Goal: Information Seeking & Learning: Learn about a topic

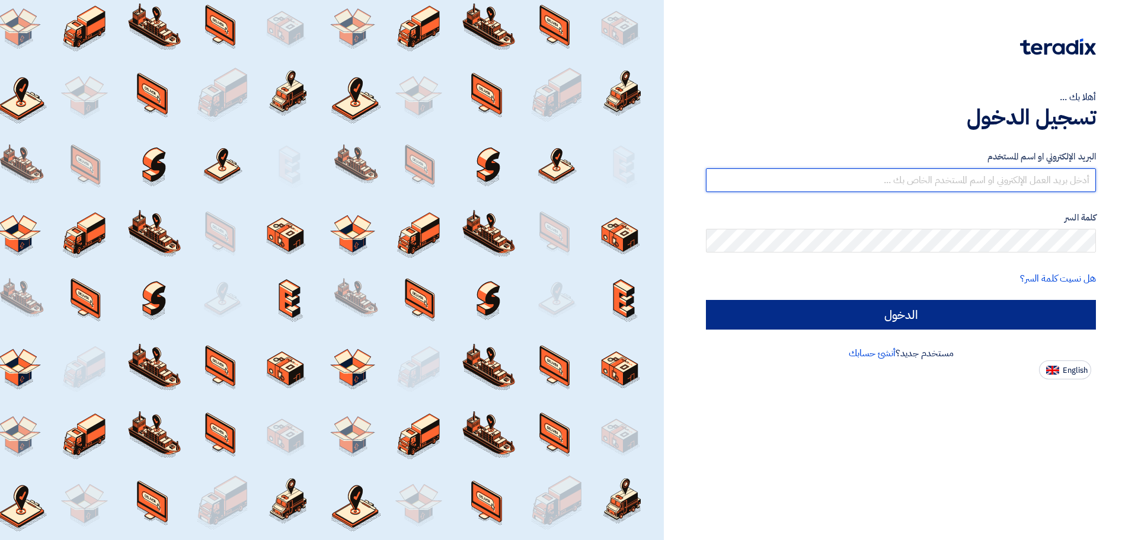
type input "[EMAIL_ADDRESS][DOMAIN_NAME]"
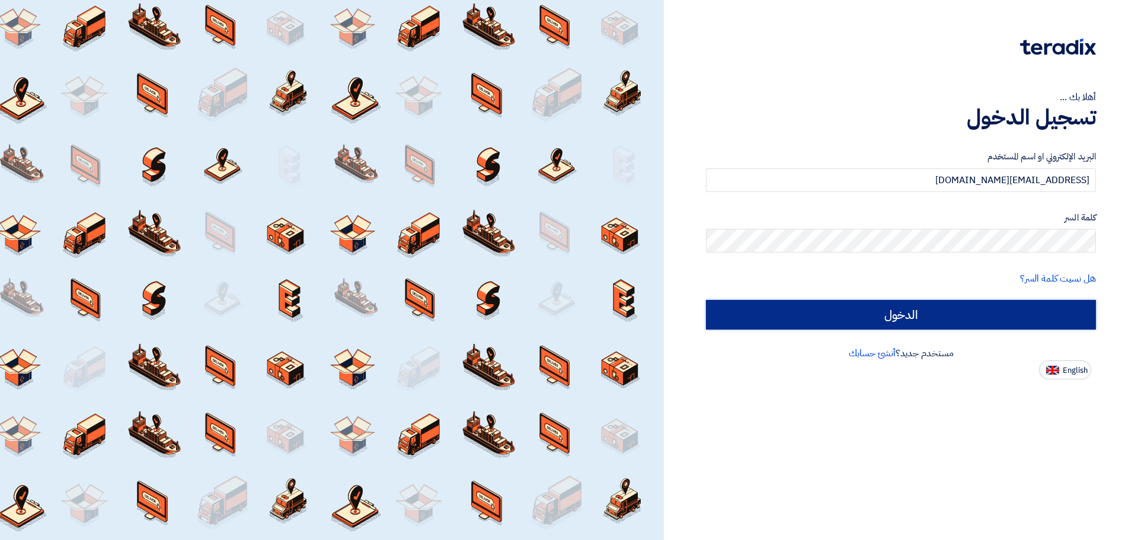
click at [813, 308] on input "الدخول" at bounding box center [901, 315] width 390 height 30
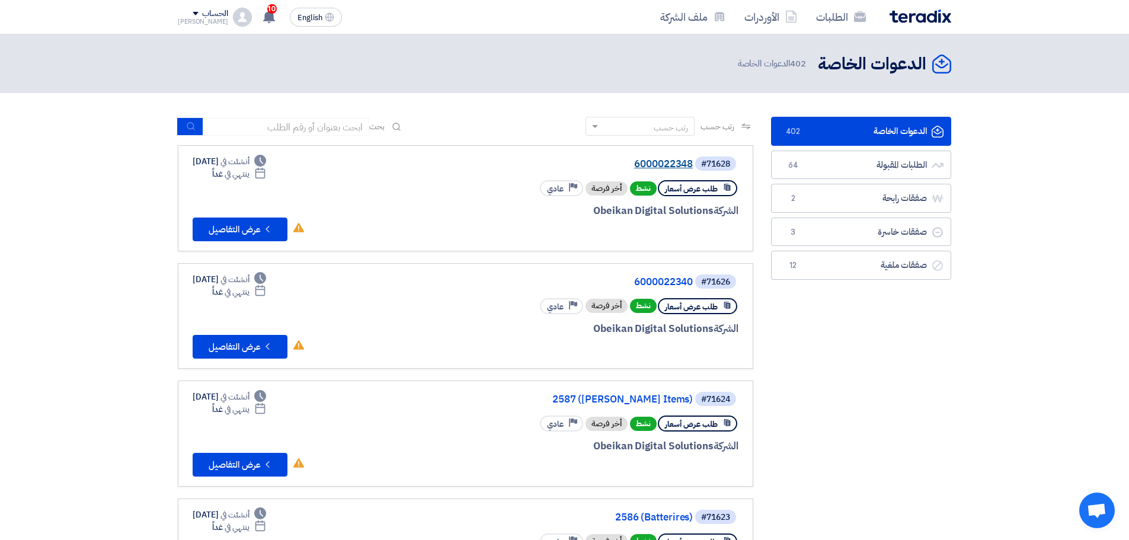
click at [663, 161] on link "6000022348" at bounding box center [574, 164] width 237 height 11
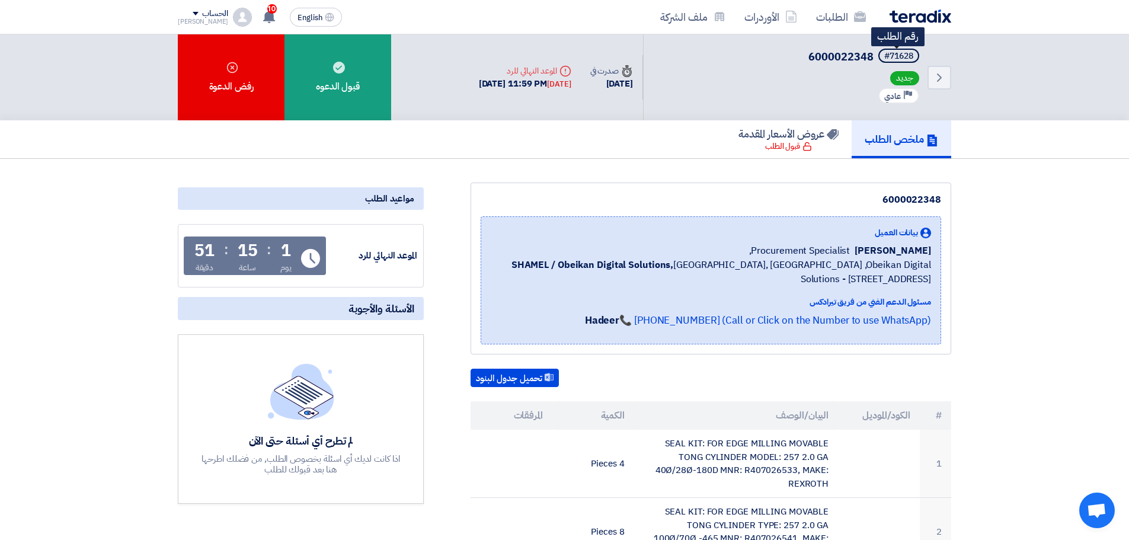
click at [913, 57] on span "#71628" at bounding box center [898, 56] width 41 height 14
click at [895, 55] on div "#71628" at bounding box center [898, 56] width 29 height 8
click at [900, 55] on div "#71628" at bounding box center [898, 56] width 29 height 8
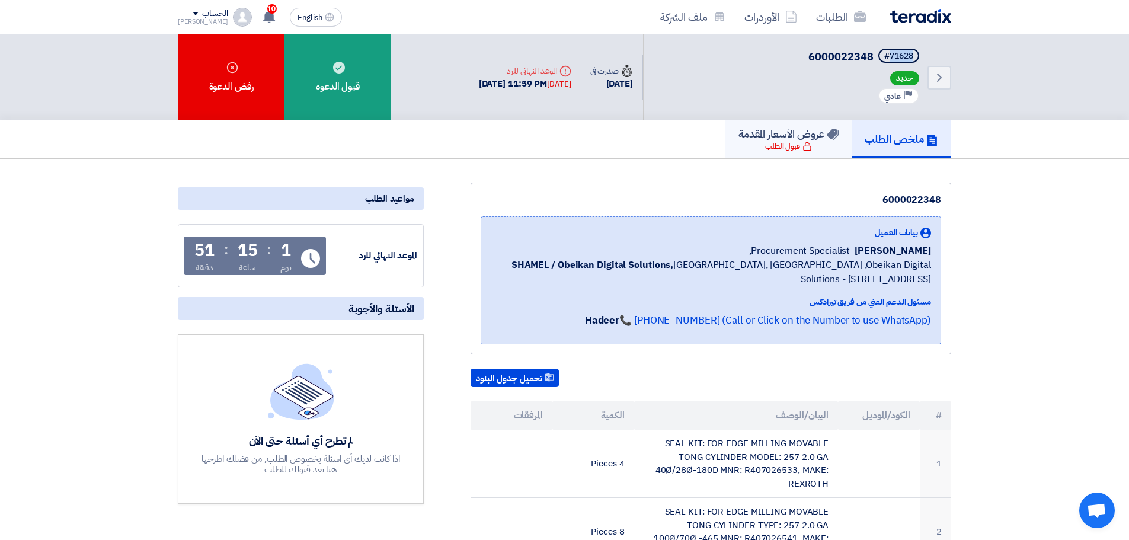
copy div "71628"
click at [848, 14] on link "الطلبات" at bounding box center [841, 17] width 69 height 28
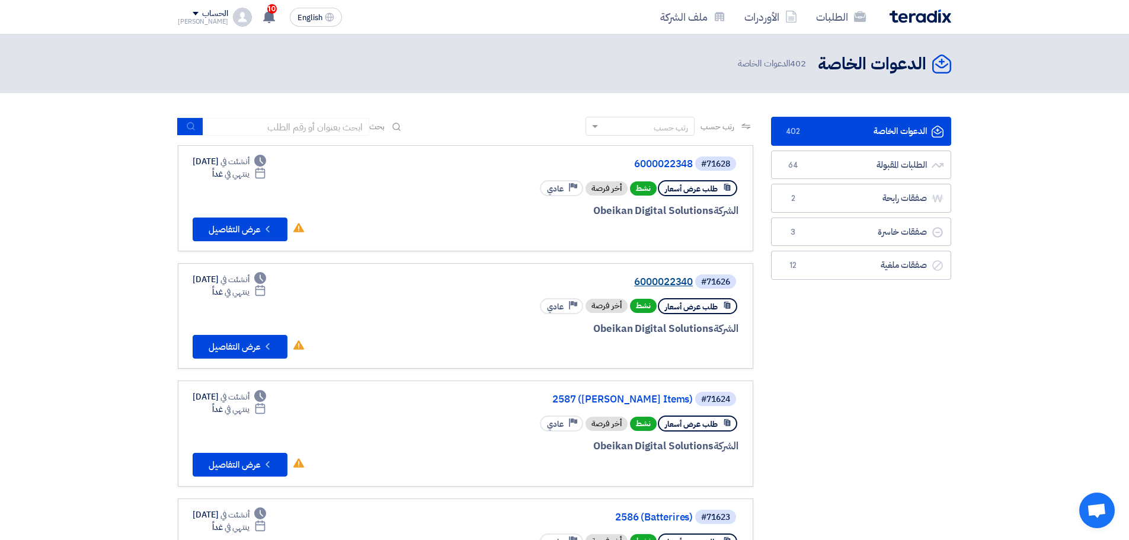
click at [671, 286] on link "6000022340" at bounding box center [574, 282] width 237 height 11
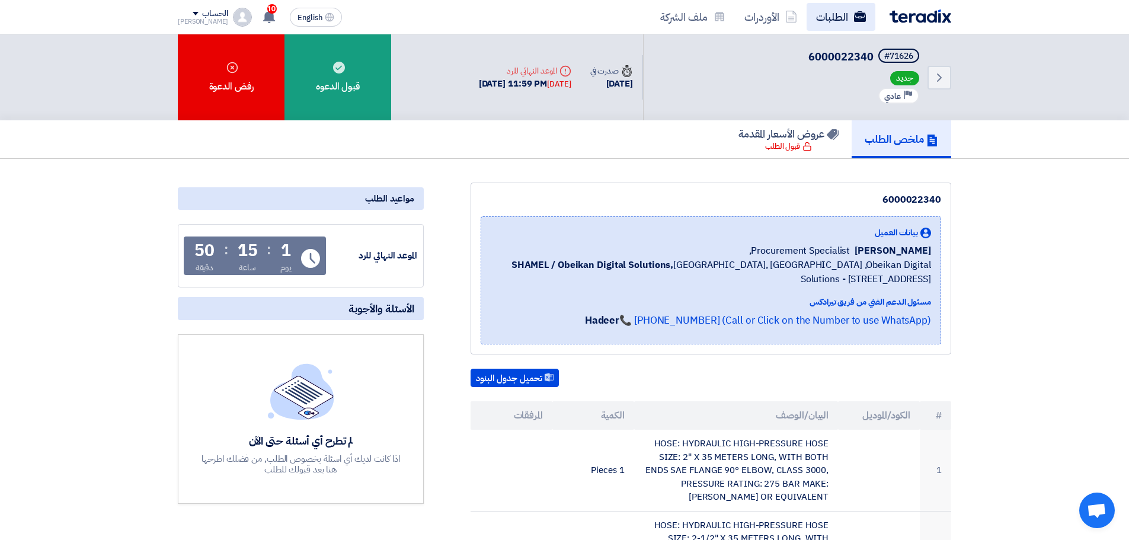
click at [860, 24] on link "الطلبات" at bounding box center [841, 17] width 69 height 28
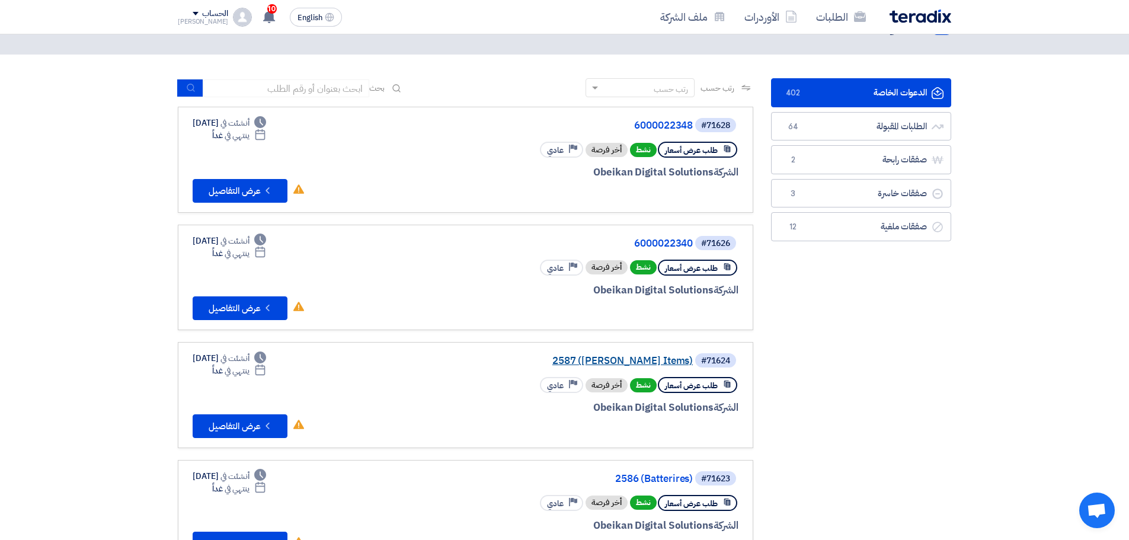
scroll to position [59, 0]
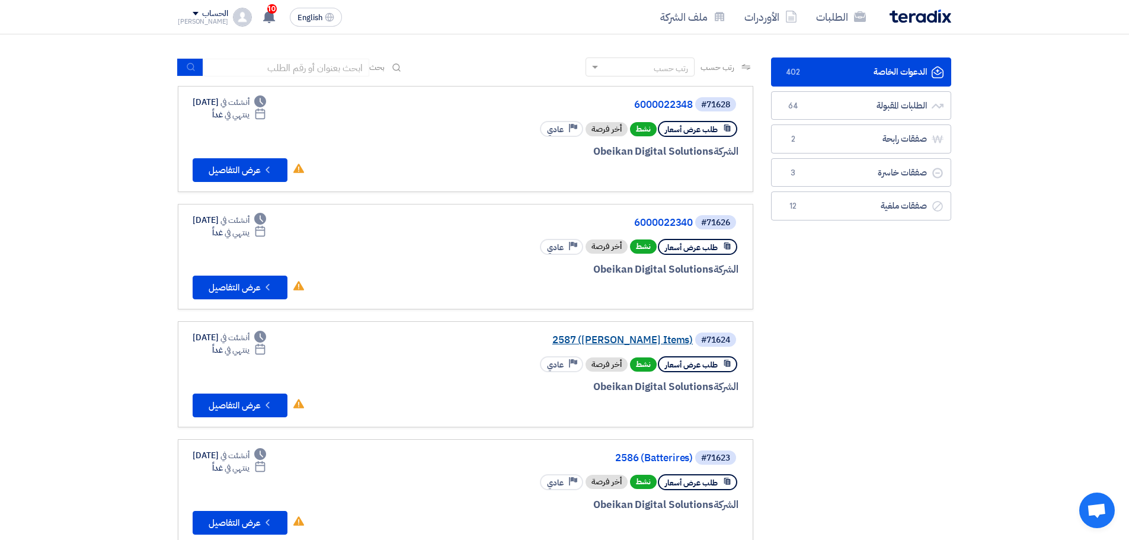
click at [663, 338] on link "2587 ([PERSON_NAME] Items)" at bounding box center [574, 340] width 237 height 11
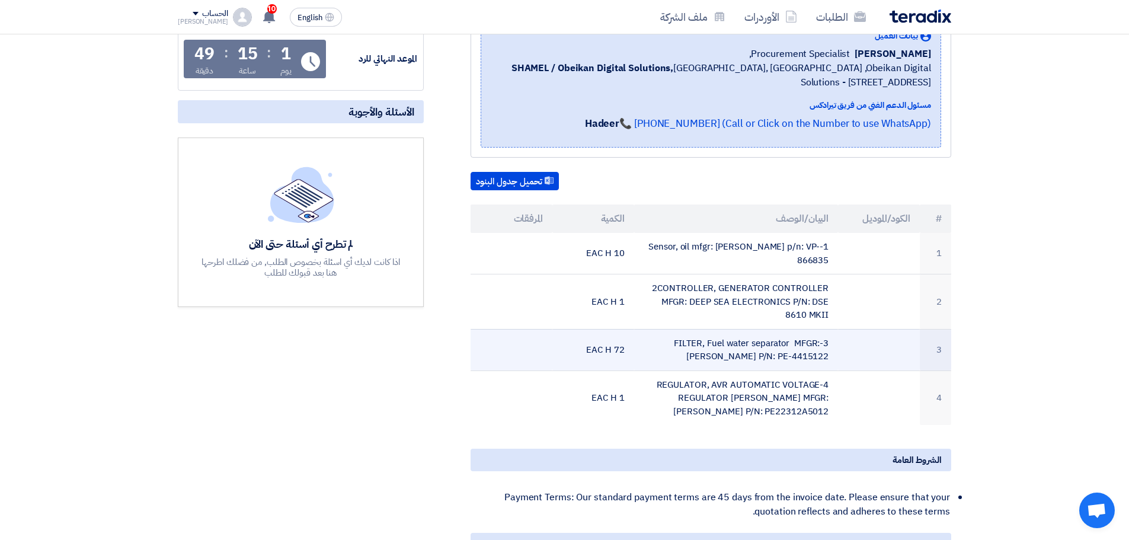
scroll to position [237, 0]
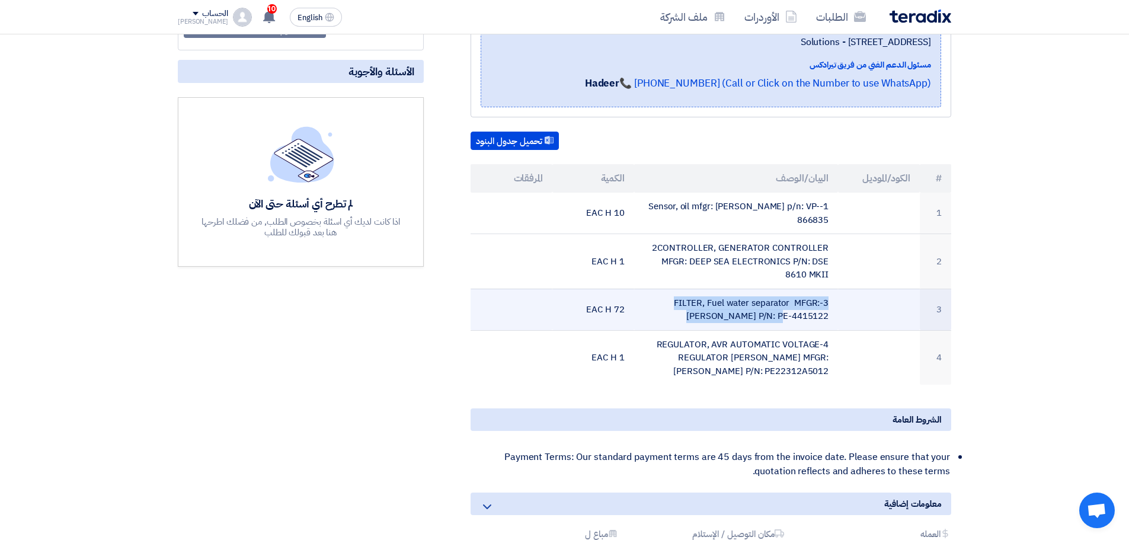
drag, startPoint x: 841, startPoint y: 299, endPoint x: 730, endPoint y: 300, distance: 110.3
click at [730, 300] on tr "3 3-FILTER, Fuel water separator MFGR: [PERSON_NAME] P/N: PE-4415122 72 EAC H" at bounding box center [711, 309] width 481 height 41
click at [730, 300] on td "3-FILTER, Fuel water separator MFGR: [PERSON_NAME] P/N: PE-4415122" at bounding box center [736, 309] width 205 height 41
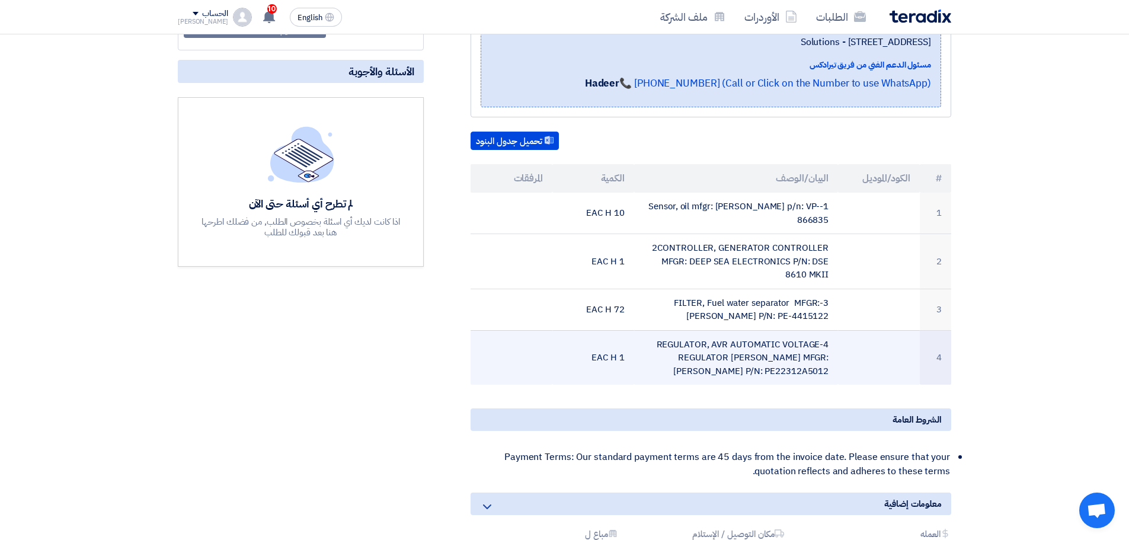
click at [807, 362] on td "4-REGULATOR, AVR AUTOMATIC VOLTAGE REGULATOR [PERSON_NAME] MFGR: [PERSON_NAME] …" at bounding box center [736, 357] width 205 height 55
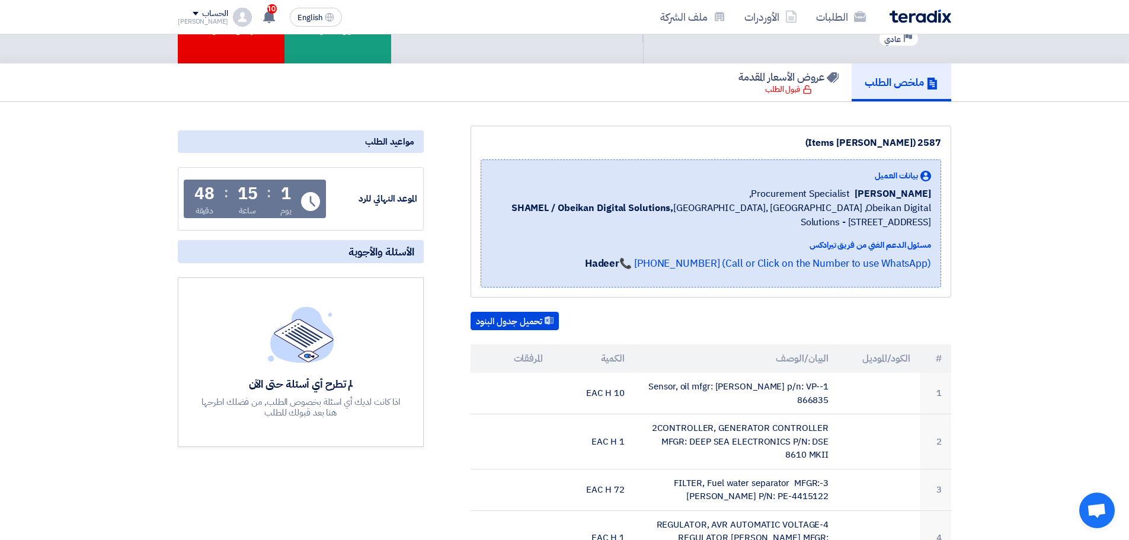
scroll to position [0, 0]
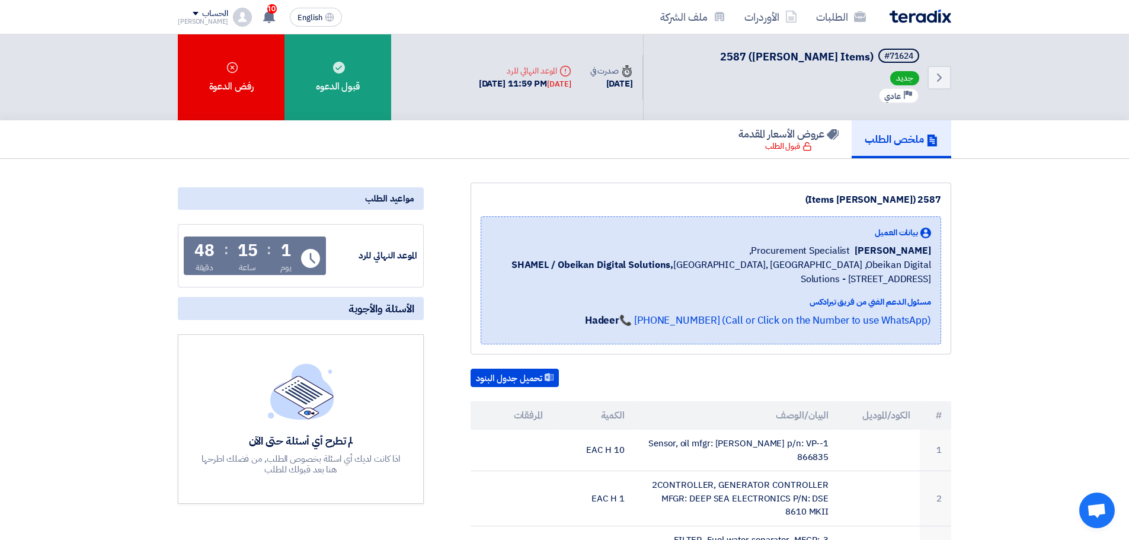
click at [841, 1] on div "الطلبات الأوردرات ملف الشركة English EN 10 عرض سعرك لطلب 6000022231 لم يعد الان…" at bounding box center [564, 17] width 791 height 34
click at [840, 17] on link "الطلبات" at bounding box center [841, 17] width 69 height 28
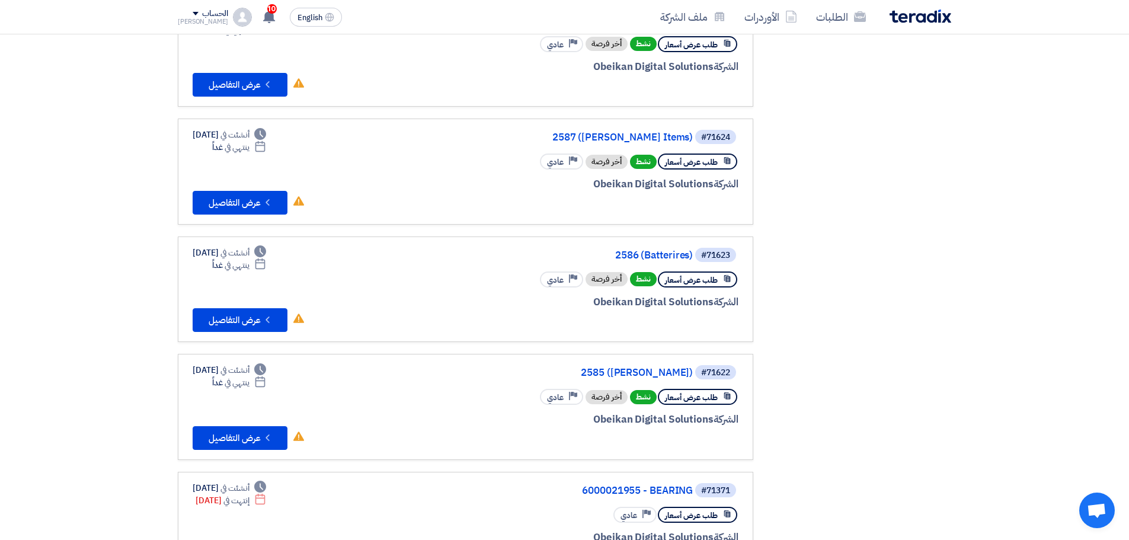
scroll to position [330, 0]
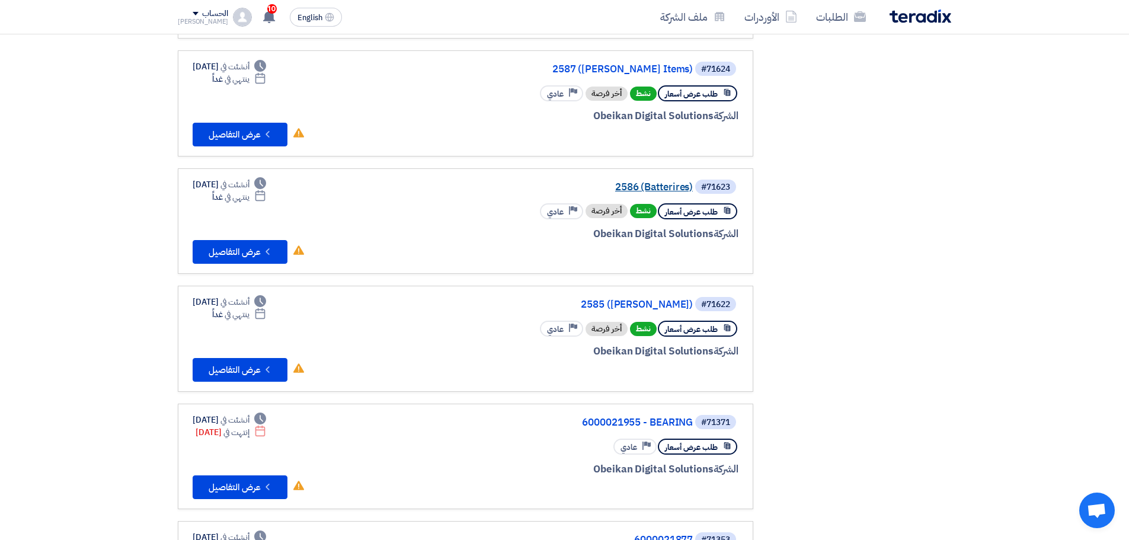
click at [662, 187] on link "2586 (Batterires)" at bounding box center [574, 187] width 237 height 11
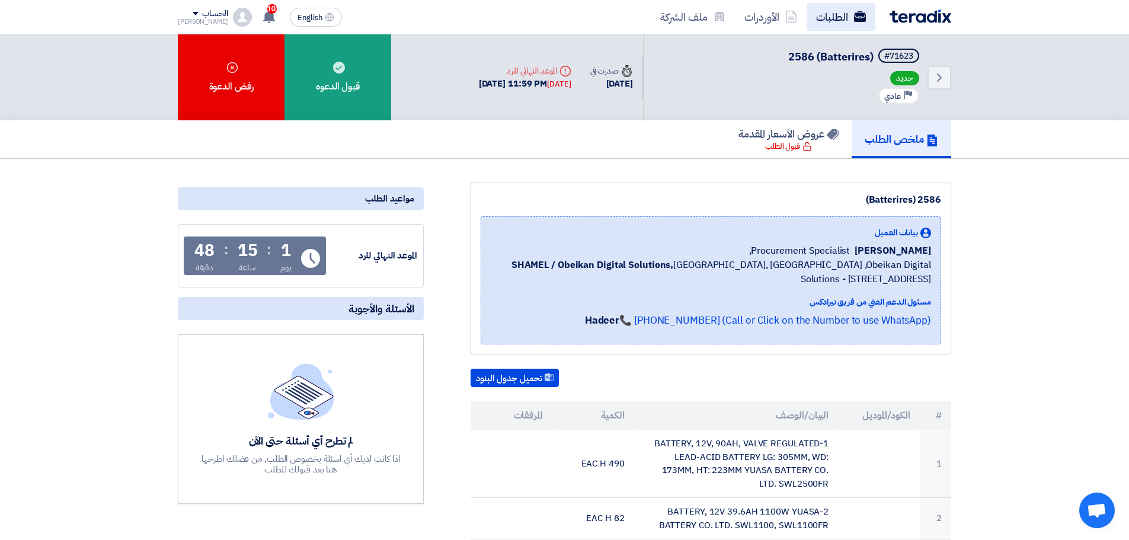
click at [857, 11] on icon at bounding box center [860, 17] width 12 height 12
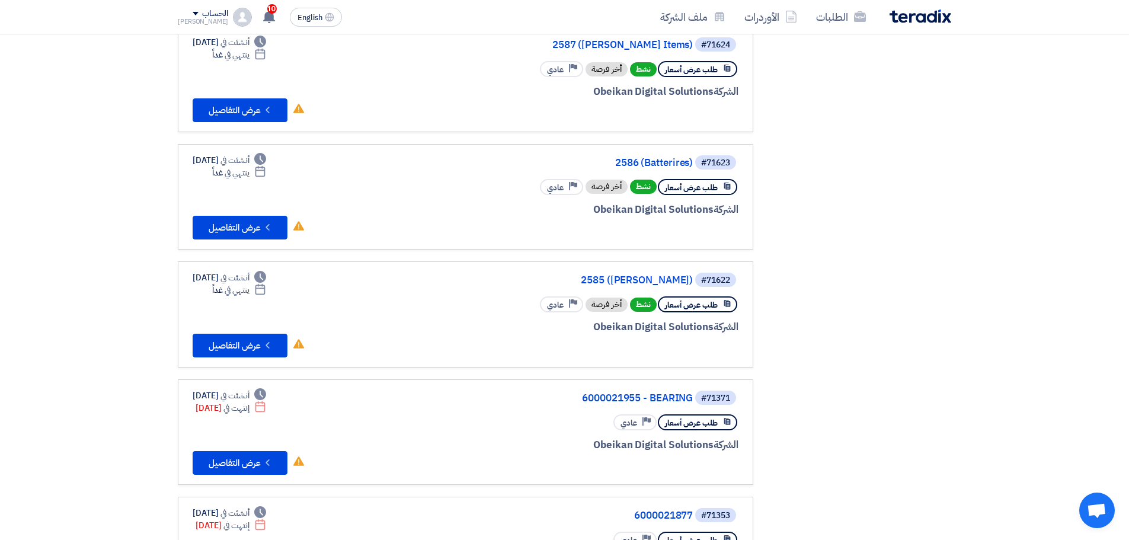
scroll to position [356, 0]
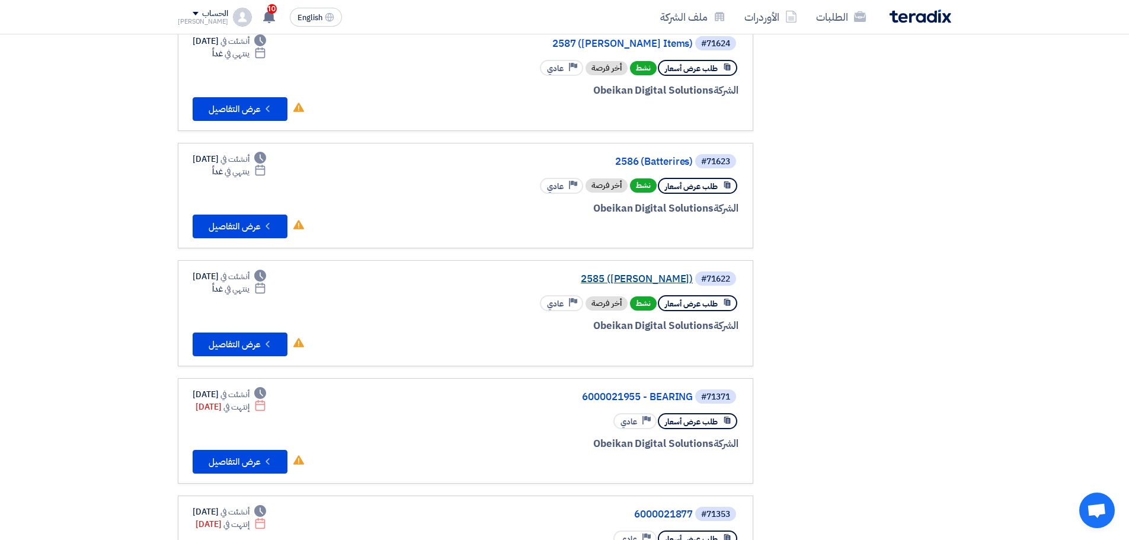
click at [616, 276] on link "2585 ([PERSON_NAME])" at bounding box center [574, 279] width 237 height 11
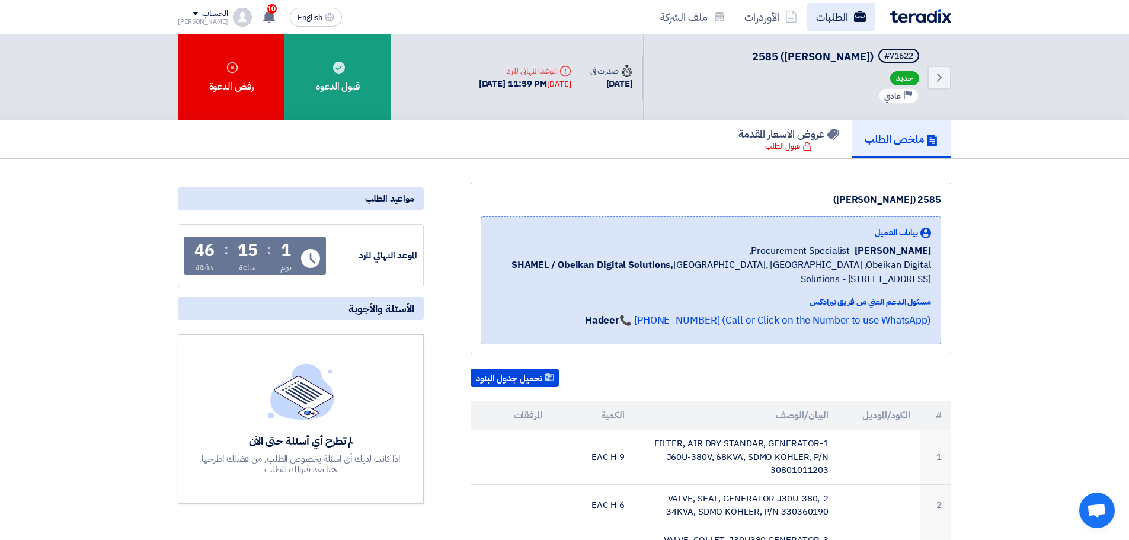
click at [853, 23] on link "الطلبات" at bounding box center [841, 17] width 69 height 28
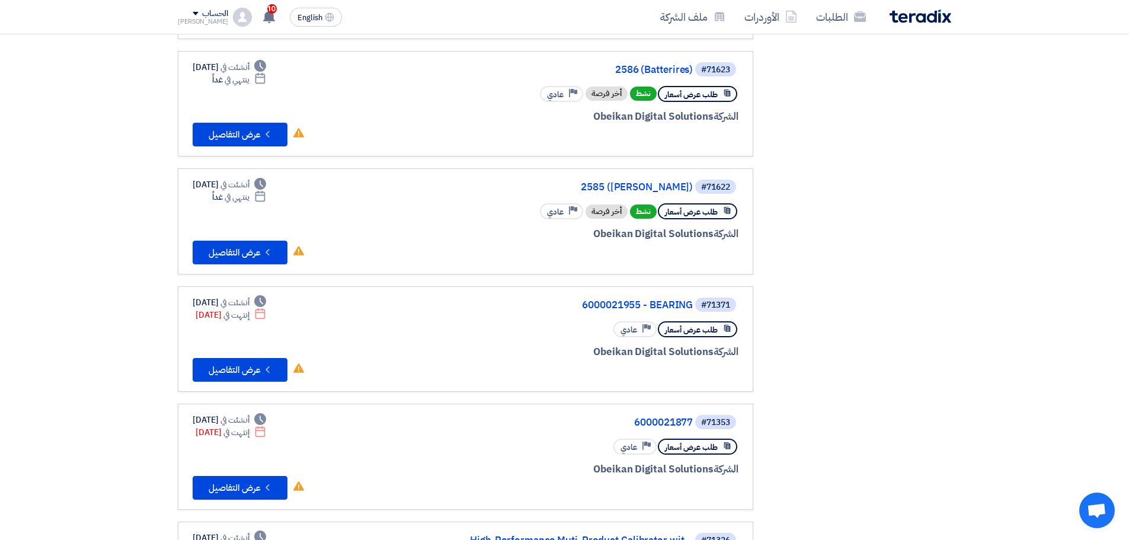
scroll to position [449, 0]
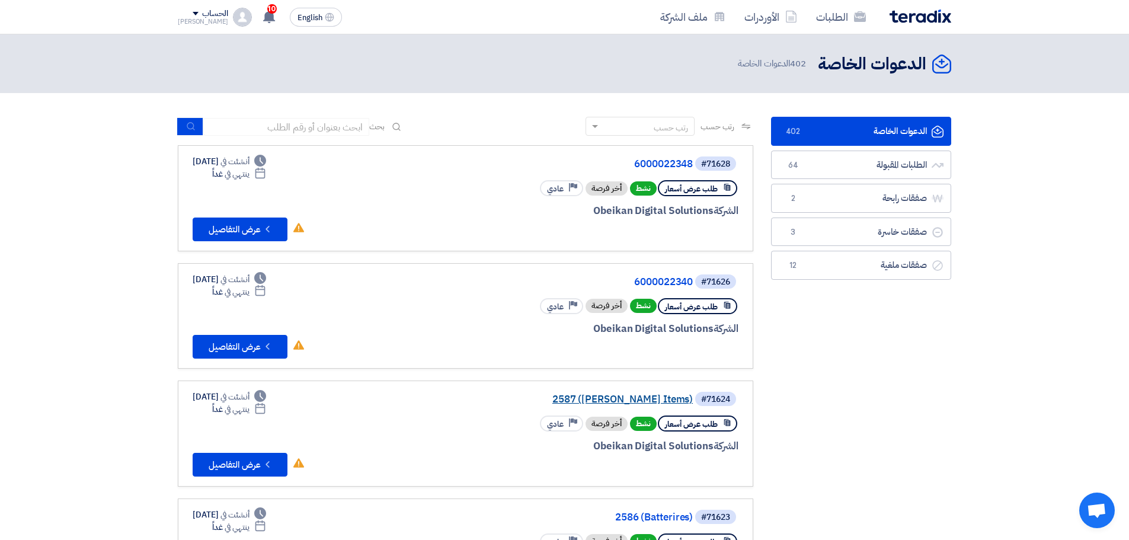
click at [638, 400] on link "2587 ([PERSON_NAME] Items)" at bounding box center [574, 399] width 237 height 11
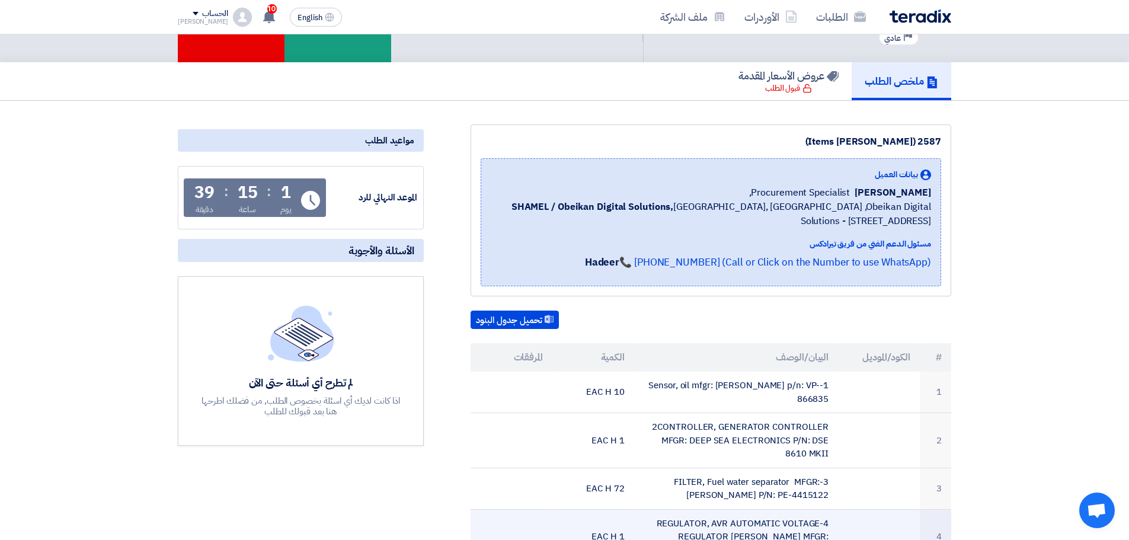
scroll to position [237, 0]
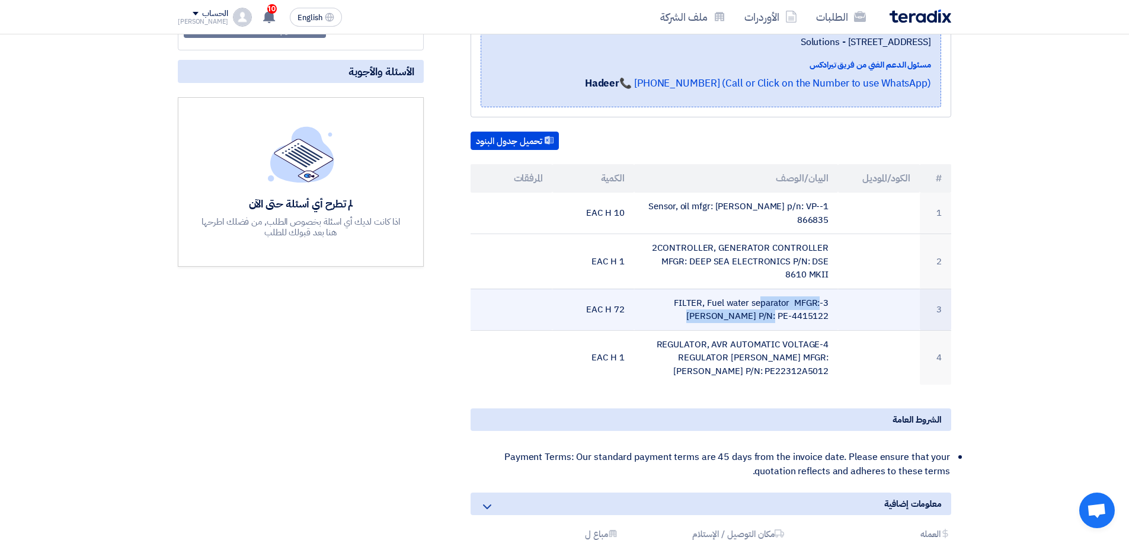
drag, startPoint x: 831, startPoint y: 301, endPoint x: 685, endPoint y: 287, distance: 147.0
click at [685, 289] on td "3-FILTER, Fuel water separator MFGR: [PERSON_NAME] P/N: PE-4415122" at bounding box center [736, 309] width 205 height 41
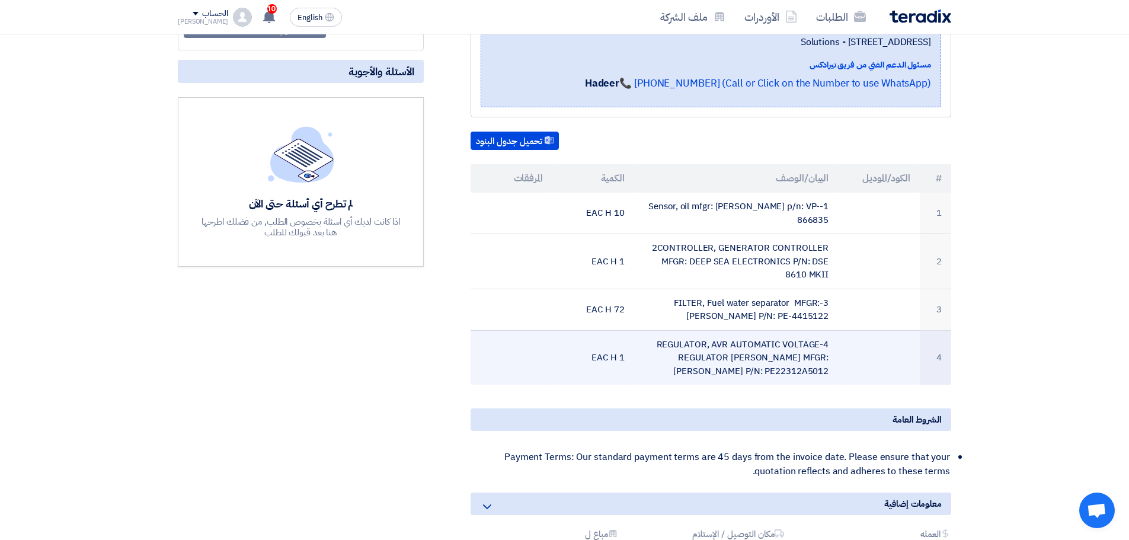
click at [729, 337] on td "4-REGULATOR, AVR AUTOMATIC VOLTAGE REGULATOR [PERSON_NAME] MFGR: [PERSON_NAME] …" at bounding box center [736, 357] width 205 height 55
click at [729, 339] on td "4-REGULATOR, AVR AUTOMATIC VOLTAGE REGULATOR [PERSON_NAME] MFGR: [PERSON_NAME] …" at bounding box center [736, 357] width 205 height 55
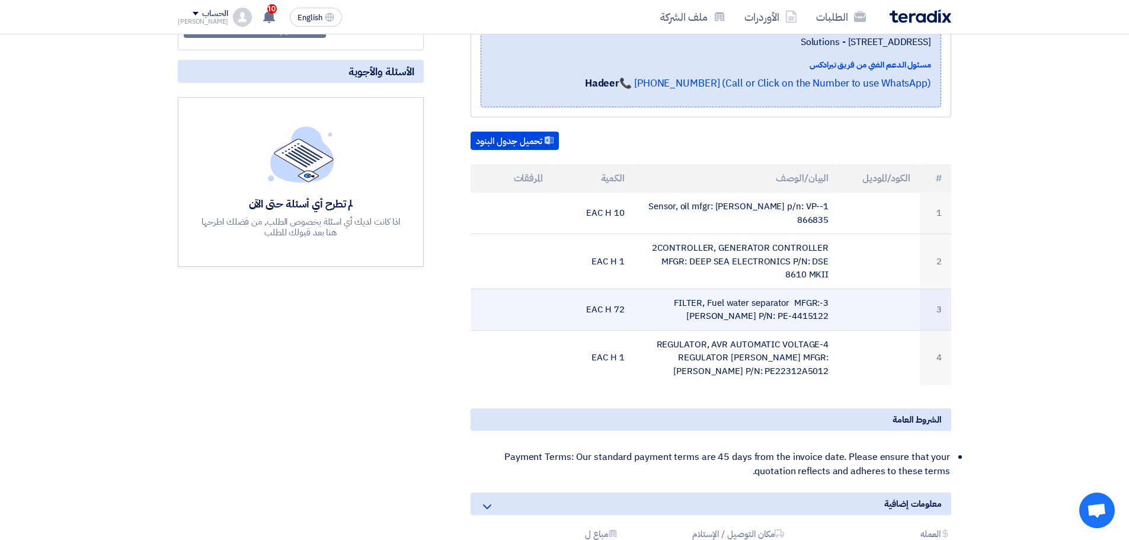
click at [740, 294] on td "3-FILTER, Fuel water separator MFGR: [PERSON_NAME] P/N: PE-4415122" at bounding box center [736, 309] width 205 height 41
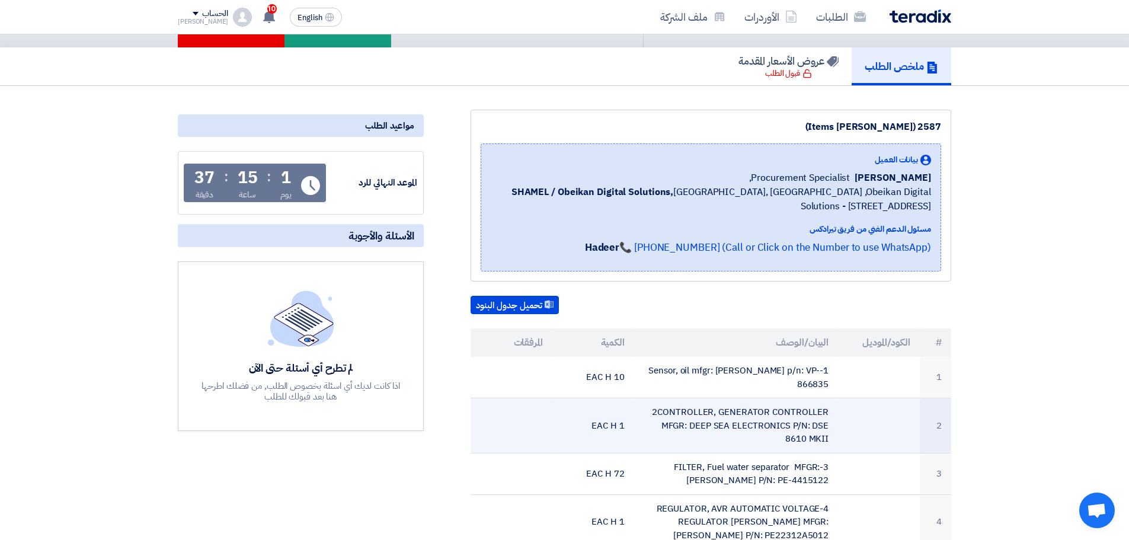
scroll to position [0, 0]
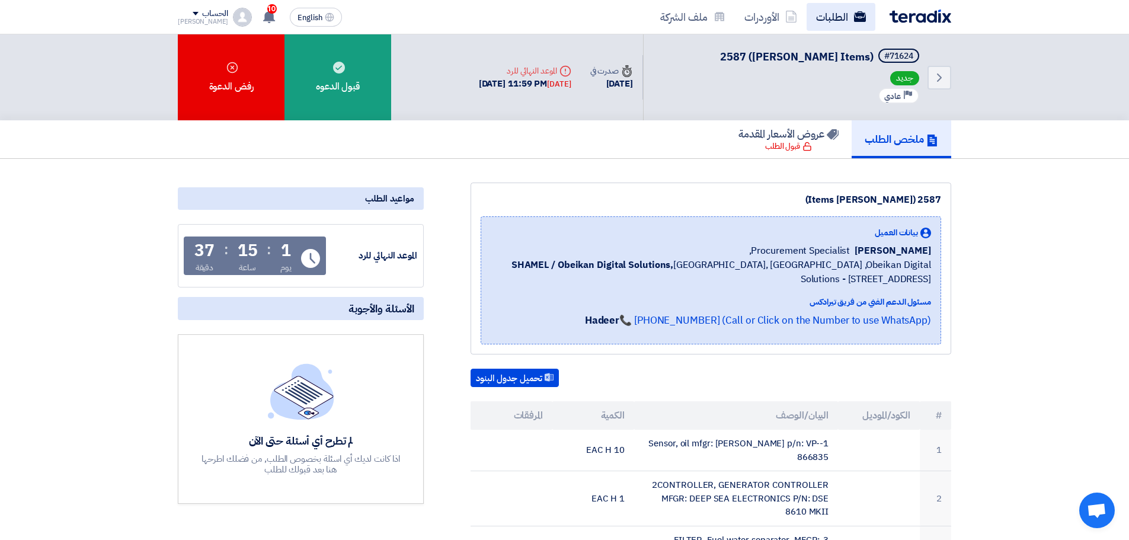
click at [852, 18] on link "الطلبات" at bounding box center [841, 17] width 69 height 28
